Goal: Transaction & Acquisition: Book appointment/travel/reservation

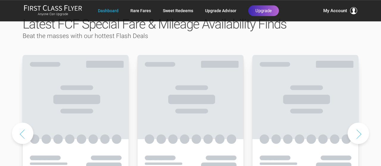
scroll to position [308, 0]
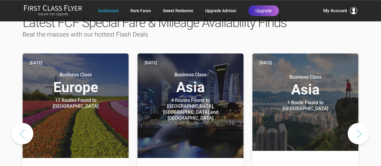
click at [360, 123] on button "Next slide" at bounding box center [358, 133] width 21 height 21
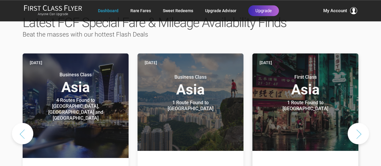
click at [314, 123] on header "[DATE] First Class Asia 1 Route Found to [GEOGRAPHIC_DATA] Use These Miles / Po…" at bounding box center [305, 103] width 106 height 98
click at [312, 85] on div "First Class Asia 1 Route Found to [GEOGRAPHIC_DATA]" at bounding box center [305, 89] width 92 height 43
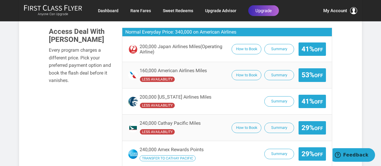
scroll to position [388, 0]
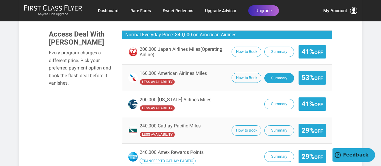
click at [273, 73] on button "Summary" at bounding box center [279, 78] width 30 height 10
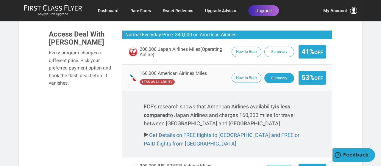
click at [273, 73] on button "Summary" at bounding box center [279, 78] width 30 height 10
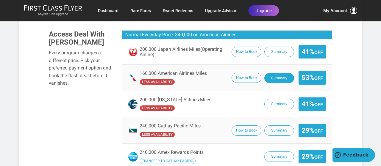
click at [273, 73] on button "Summary" at bounding box center [279, 78] width 30 height 10
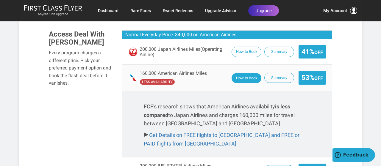
click at [250, 73] on button "How to Book" at bounding box center [247, 78] width 30 height 10
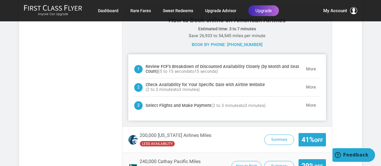
scroll to position [473, 0]
click at [314, 82] on button "More" at bounding box center [311, 88] width 18 height 12
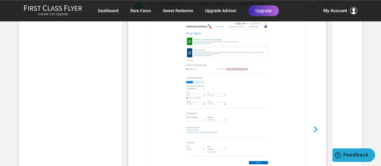
scroll to position [552, 0]
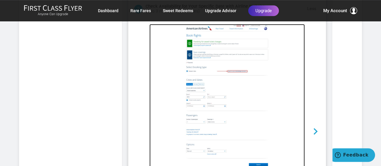
click at [253, 82] on img at bounding box center [227, 116] width 156 height 185
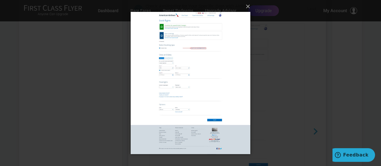
click at [245, 78] on img at bounding box center [191, 83] width 120 height 166
click at [211, 81] on img at bounding box center [191, 83] width 120 height 166
click at [317, 118] on div "× Loading..." at bounding box center [190, 83] width 381 height 166
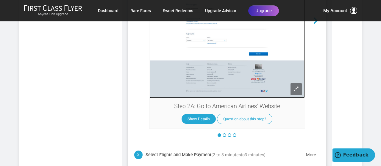
scroll to position [663, 0]
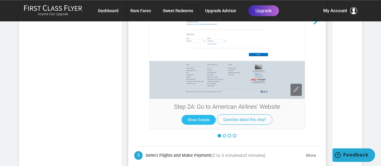
click at [199, 115] on button "Show Details" at bounding box center [199, 120] width 34 height 10
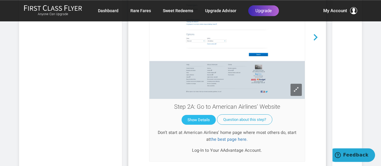
click at [196, 115] on button "Show Details" at bounding box center [199, 120] width 34 height 10
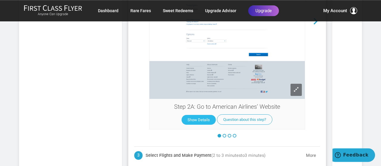
click at [196, 115] on button "Show Details" at bounding box center [199, 120] width 34 height 10
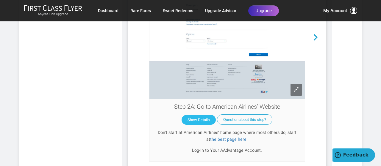
click at [195, 115] on button "Show Details" at bounding box center [199, 120] width 34 height 10
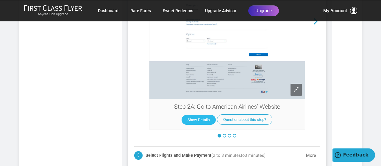
click at [205, 115] on button "Show Details" at bounding box center [199, 120] width 34 height 10
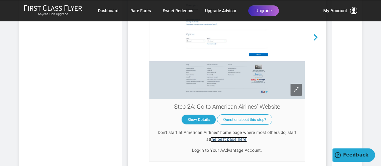
click at [230, 137] on link "the best page here." at bounding box center [228, 139] width 37 height 5
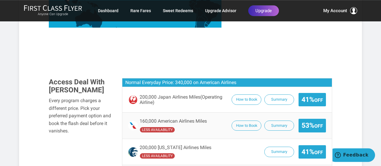
scroll to position [344, 0]
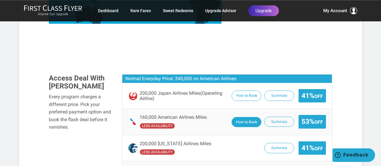
click at [235, 117] on button "How to Book" at bounding box center [247, 122] width 30 height 10
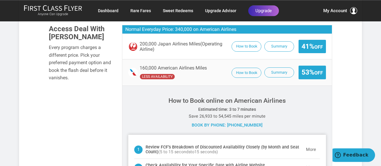
scroll to position [393, 0]
